Goal: Communication & Community: Ask a question

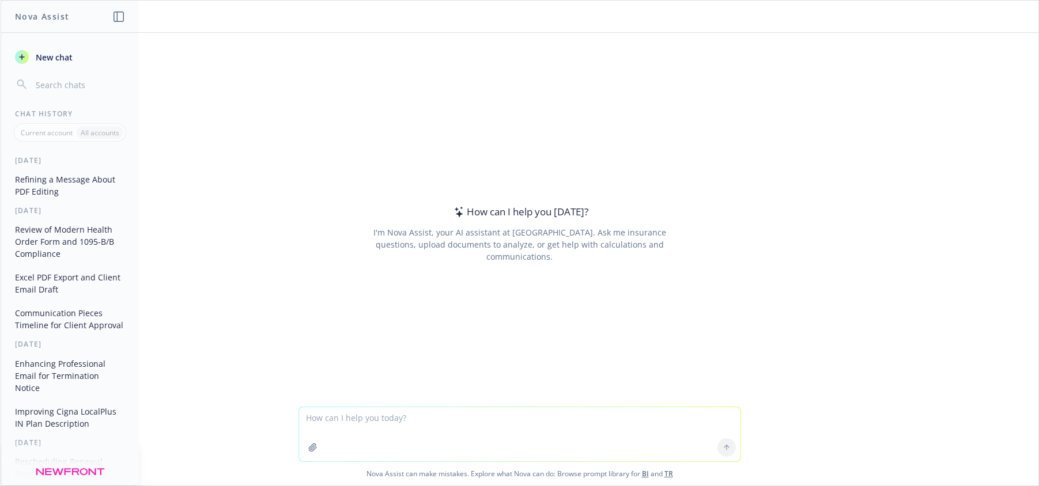
click at [342, 412] on textarea at bounding box center [519, 434] width 441 height 54
paste textarea "Open Enrollment Poster [DATE] - Initial Draft Due to PROCEPT Team [DATE] - Feed…"
type textarea "push this timeline up 1.5 weeks: Open Enrollment Poster [DATE] - Initial Draft …"
